Goal: Information Seeking & Learning: Check status

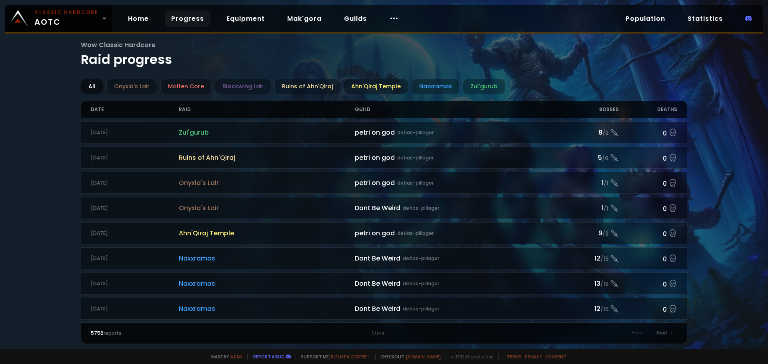
click at [95, 85] on div "All" at bounding box center [92, 87] width 22 height 16
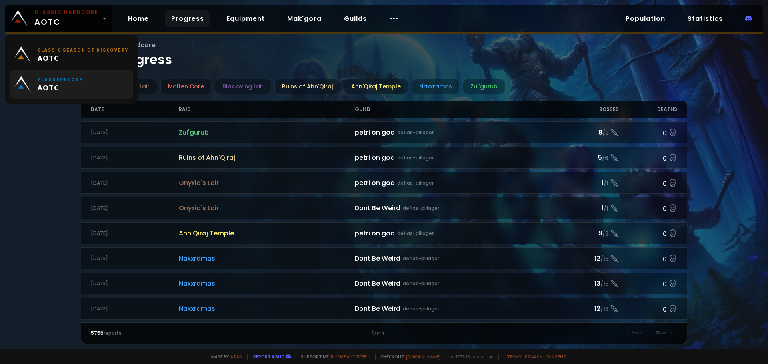
click at [68, 83] on span "AOTC" at bounding box center [61, 87] width 46 height 10
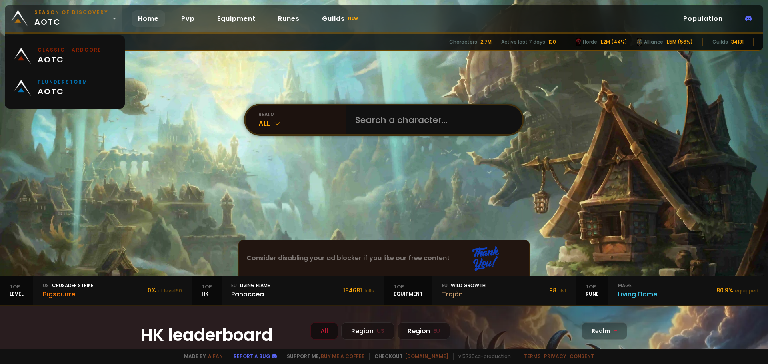
click at [70, 16] on span "Season of Discovery aotc" at bounding box center [71, 18] width 74 height 19
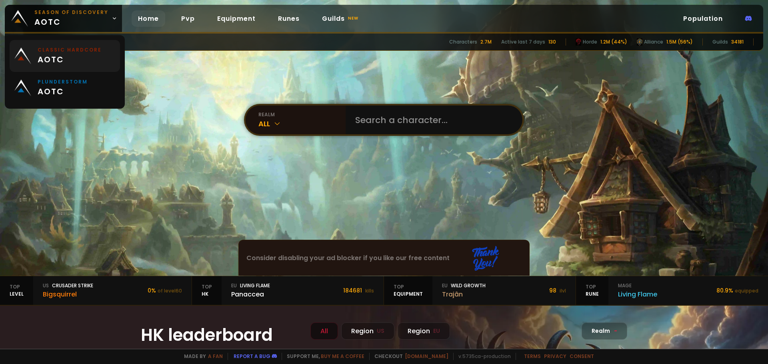
click at [66, 56] on span "aotc" at bounding box center [70, 60] width 64 height 12
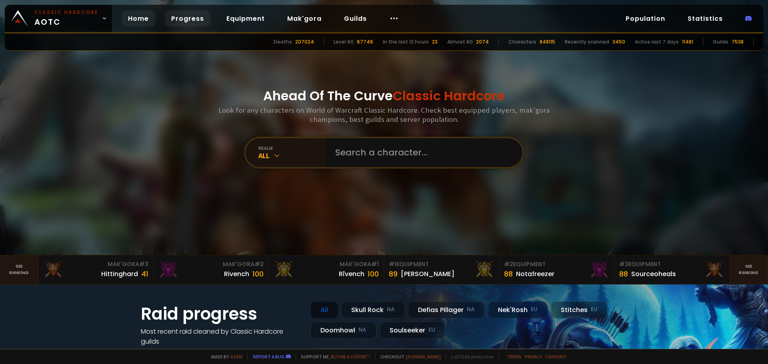
click at [190, 19] on link "Progress" at bounding box center [188, 18] width 46 height 16
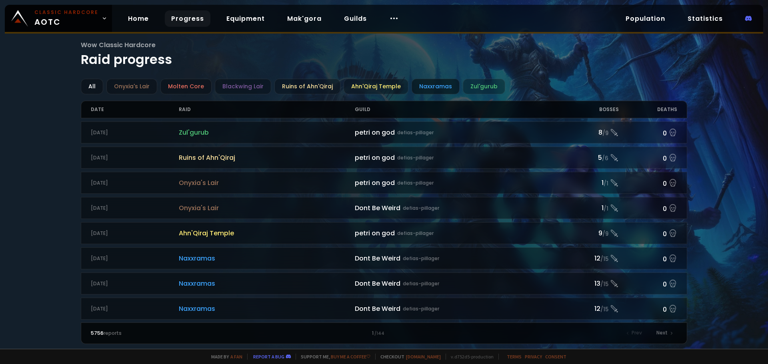
click at [429, 87] on div "Naxxramas" at bounding box center [436, 87] width 48 height 16
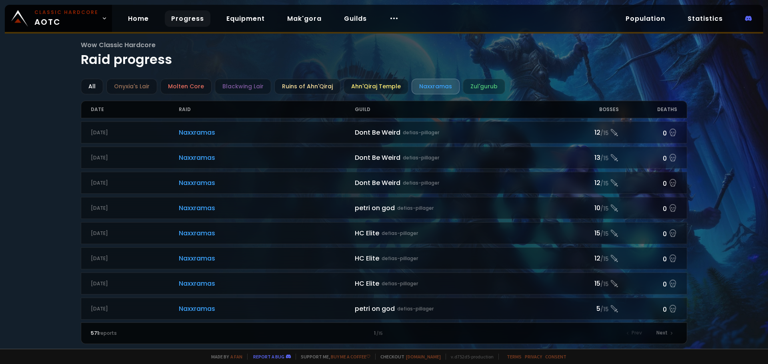
click at [610, 108] on div "Bosses" at bounding box center [589, 109] width 59 height 17
click at [473, 84] on div "Zul'gurub" at bounding box center [484, 87] width 42 height 16
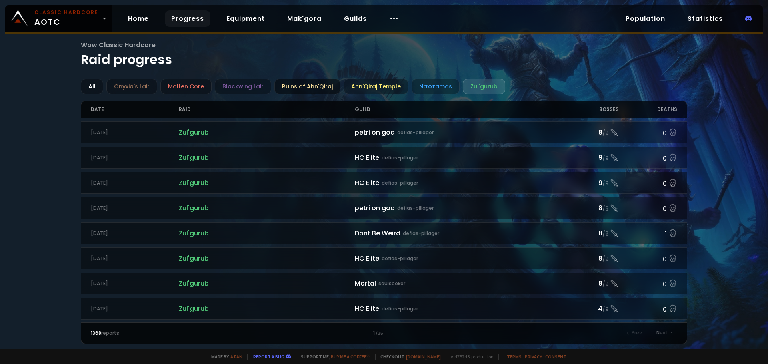
click at [300, 91] on div "Ruins of Ahn'Qiraj" at bounding box center [307, 87] width 66 height 16
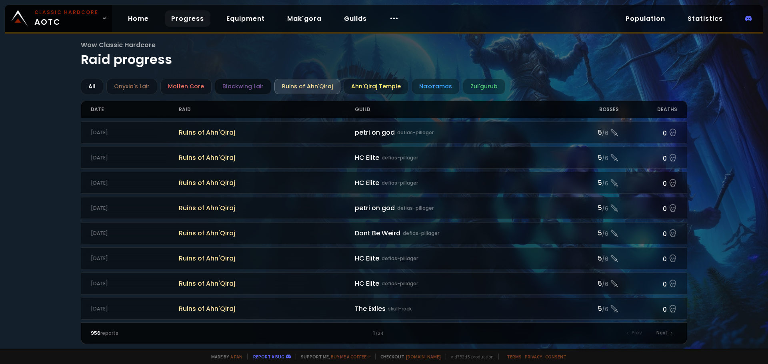
click at [233, 90] on div "Blackwing Lair" at bounding box center [243, 87] width 56 height 16
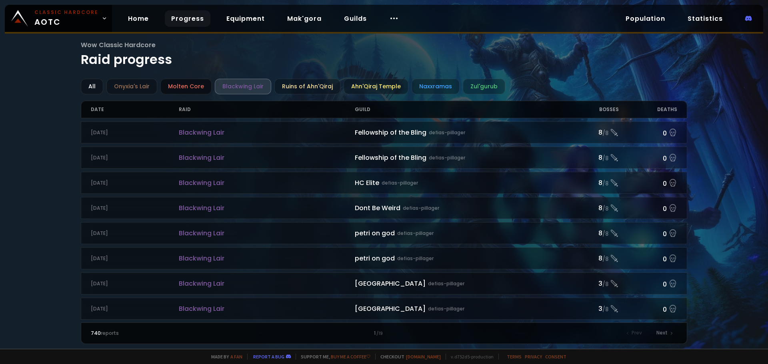
click at [183, 86] on div "Molten Core" at bounding box center [185, 87] width 51 height 16
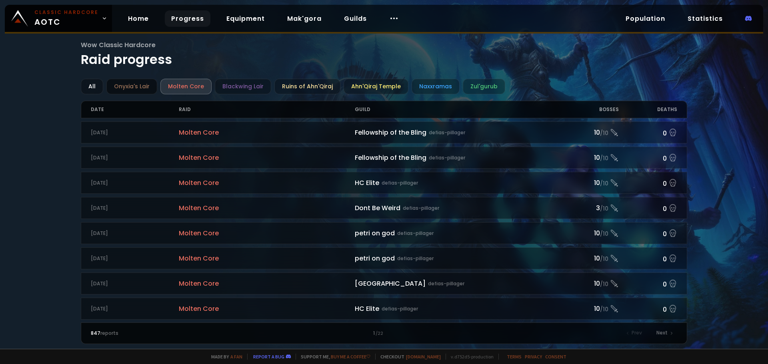
click at [129, 86] on div "Onyxia's Lair" at bounding box center [131, 87] width 51 height 16
